Goal: Information Seeking & Learning: Understand process/instructions

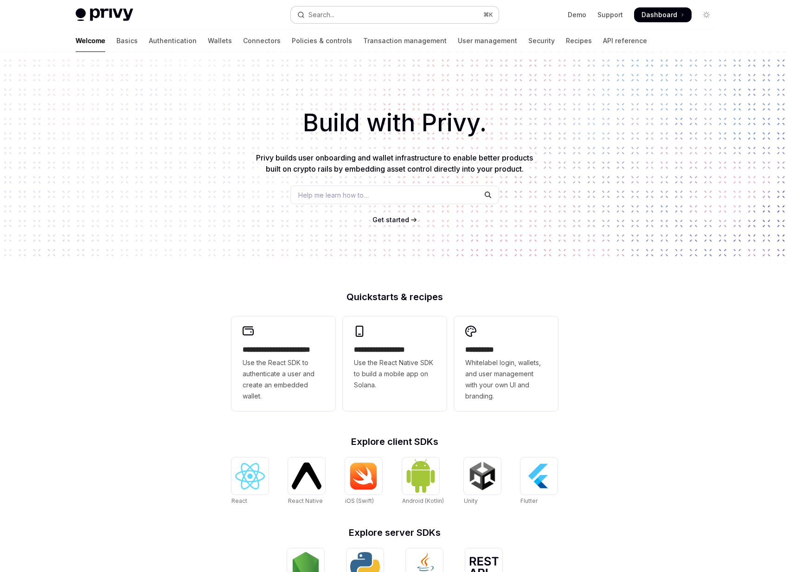
click at [338, 19] on button "Search... ⌘ K" at bounding box center [395, 14] width 208 height 17
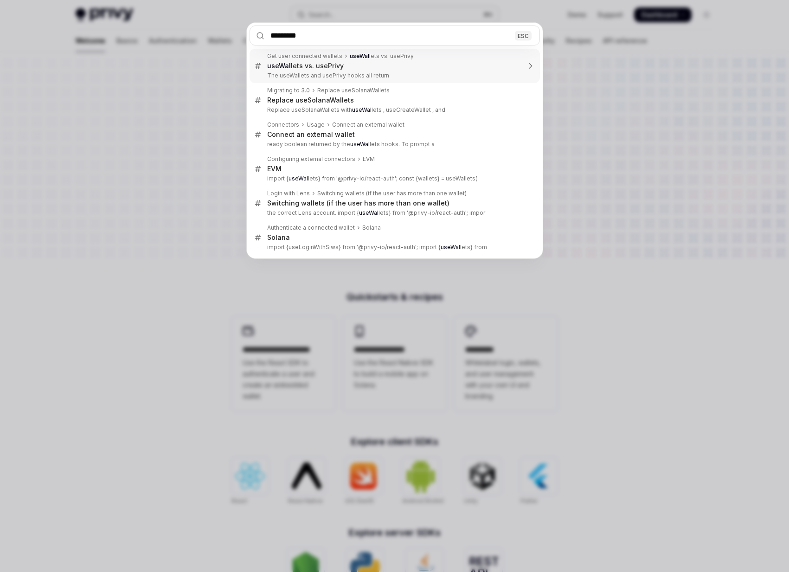
type input "**********"
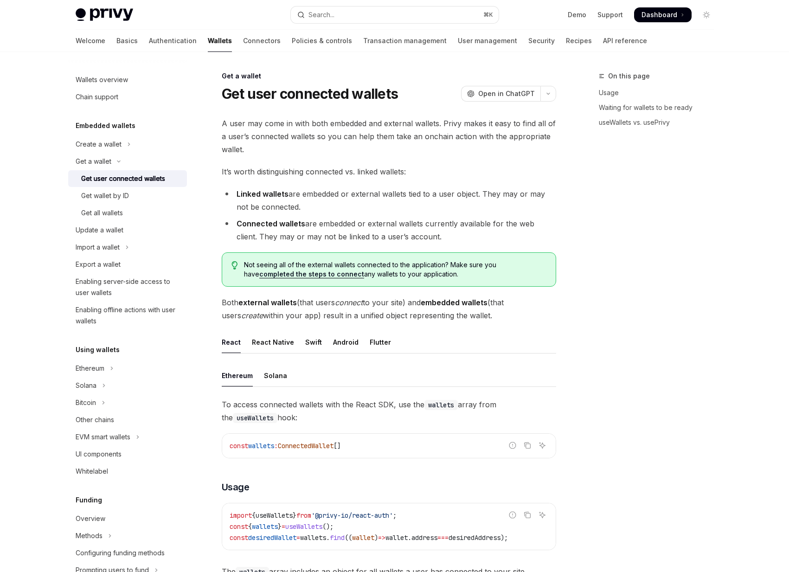
type textarea "*"
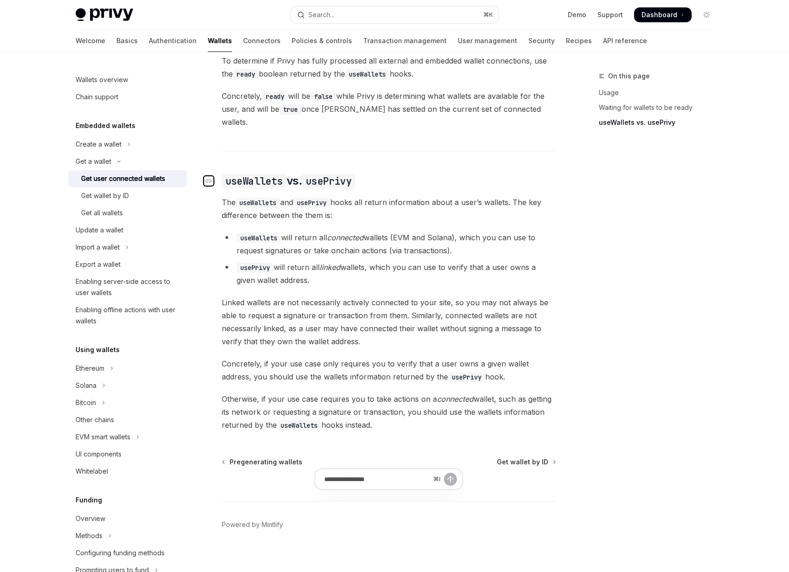
click at [210, 178] on icon "Navigate to header" at bounding box center [209, 181] width 6 height 6
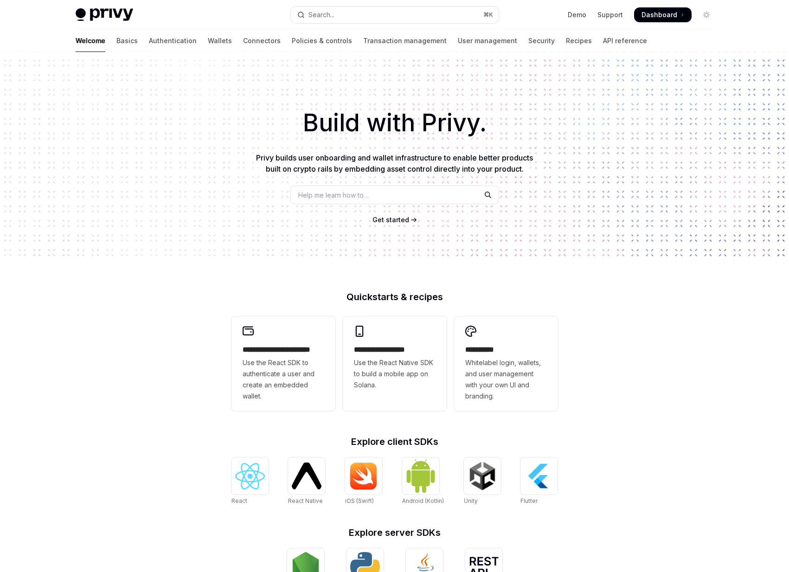
click at [603, 40] on link "API reference" at bounding box center [625, 41] width 44 height 22
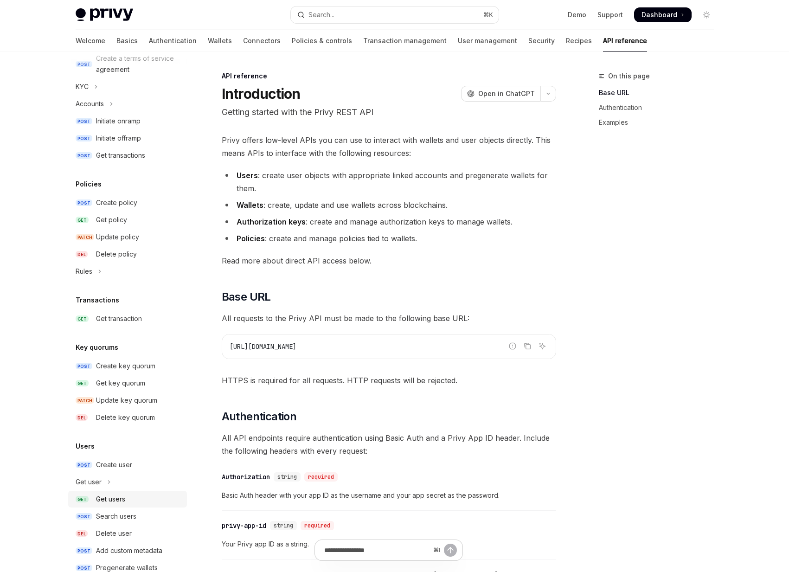
scroll to position [402, 0]
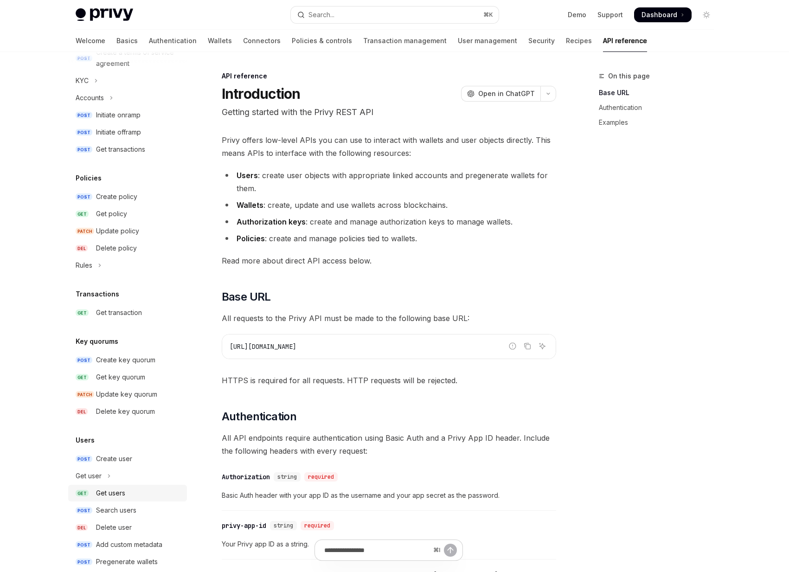
click at [117, 498] on div "Get users" at bounding box center [110, 493] width 29 height 11
click at [105, 493] on div "Get users" at bounding box center [110, 493] width 29 height 11
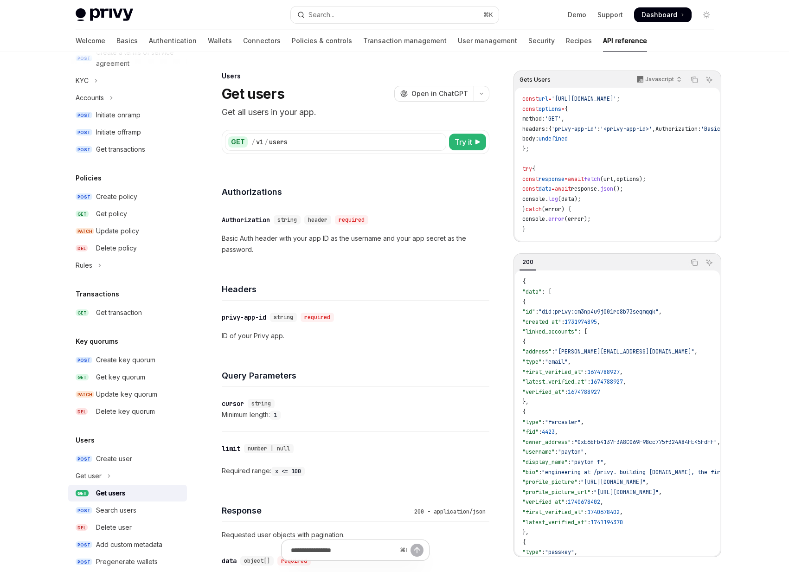
scroll to position [419, 0]
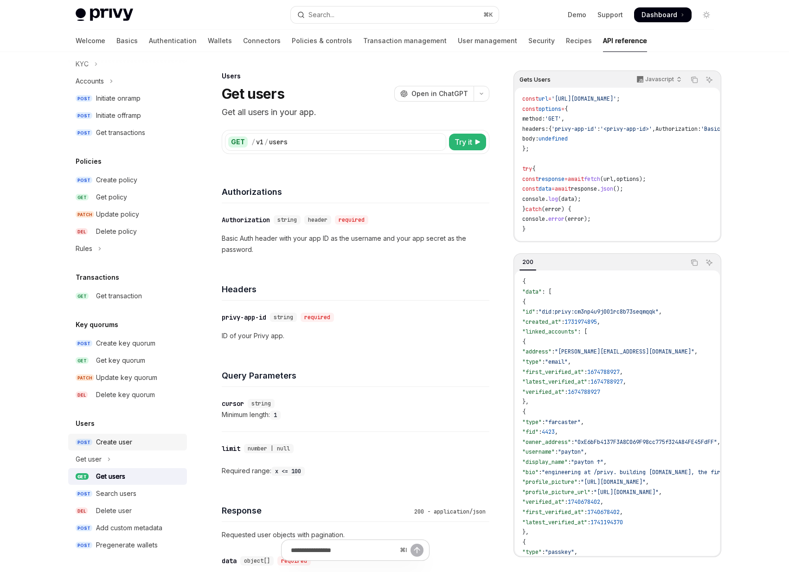
click at [99, 448] on link "POST Create user" at bounding box center [127, 442] width 119 height 17
click at [99, 445] on div "Create user" at bounding box center [114, 442] width 36 height 11
click at [106, 440] on div "Create user" at bounding box center [114, 442] width 36 height 11
click at [123, 440] on div "Create user" at bounding box center [114, 442] width 36 height 11
type textarea "*"
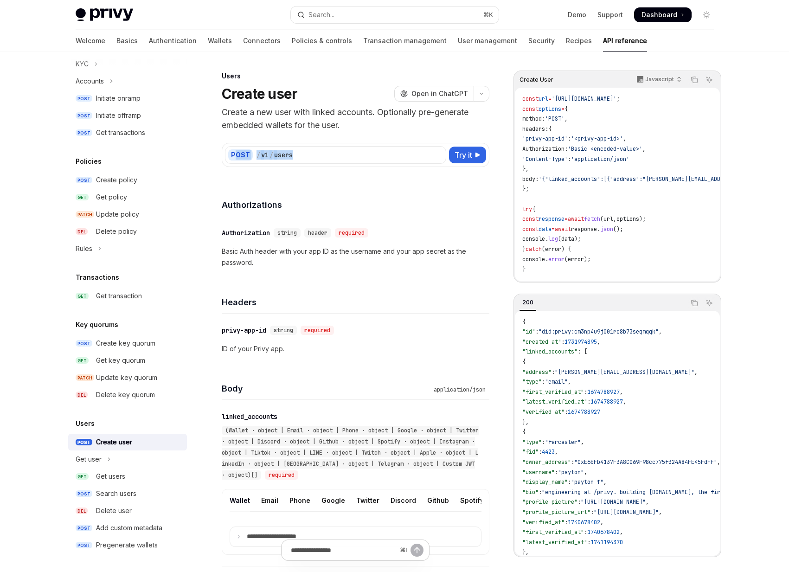
drag, startPoint x: 322, startPoint y: 153, endPoint x: 237, endPoint y: 153, distance: 85.8
click at [237, 153] on div "POST / v1 / users" at bounding box center [335, 155] width 221 height 18
copy div "OST / v1 / users"
click at [309, 155] on div "/ v1 / users" at bounding box center [350, 154] width 187 height 9
click at [367, 218] on div "​ Authorization string header required Basic Auth header with your app ID as th…" at bounding box center [356, 247] width 268 height 63
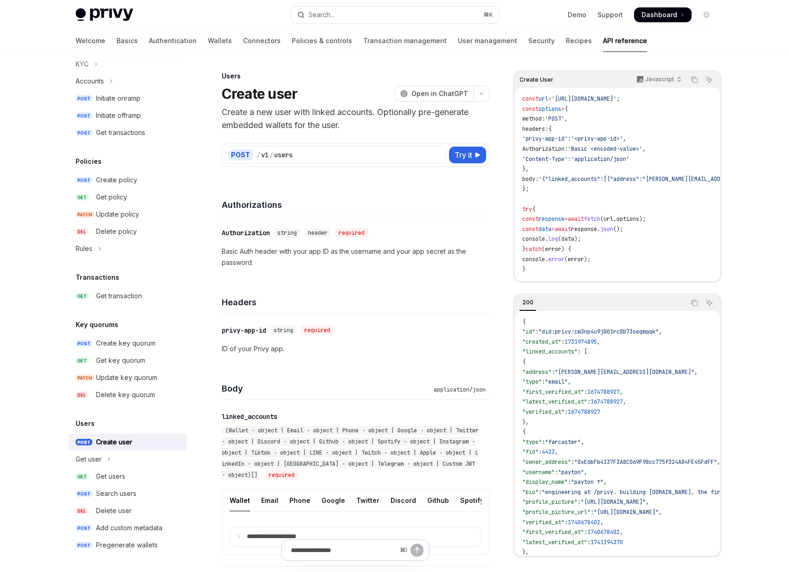
drag, startPoint x: 684, startPoint y: 99, endPoint x: 643, endPoint y: 99, distance: 40.8
click at [643, 99] on code "const url = 'https://api.privy.io/v1/users' ; const options = { method: 'POST' …" at bounding box center [694, 184] width 344 height 180
click at [629, 226] on code "const url = 'https://api.privy.io/v1/users' ; const options = { method: 'POST' …" at bounding box center [694, 184] width 344 height 180
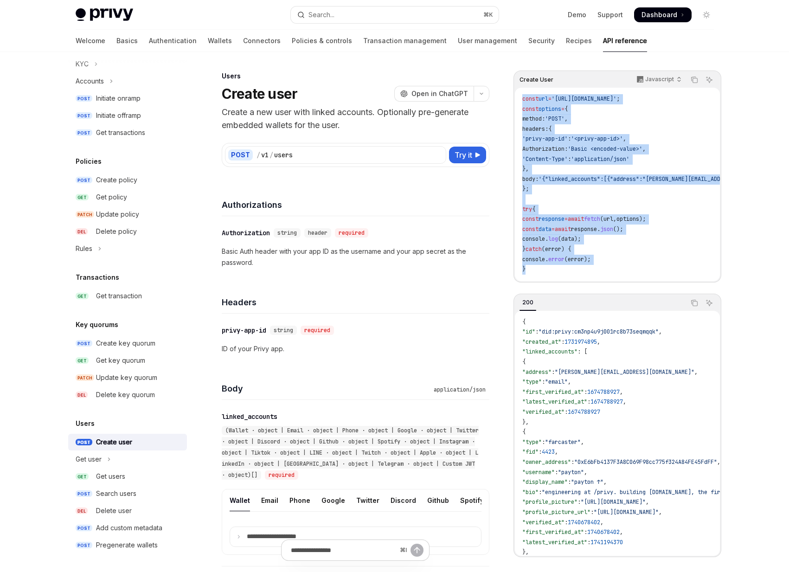
drag, startPoint x: 565, startPoint y: 270, endPoint x: 520, endPoint y: 96, distance: 180.2
click at [520, 96] on div "const url = 'https://api.privy.io/v1/users' ; const options = { method: 'POST' …" at bounding box center [617, 184] width 205 height 193
copy code "const url = 'https://api.privy.io/v1/users' ; const options = { method: 'POST' …"
